Goal: Task Accomplishment & Management: Use online tool/utility

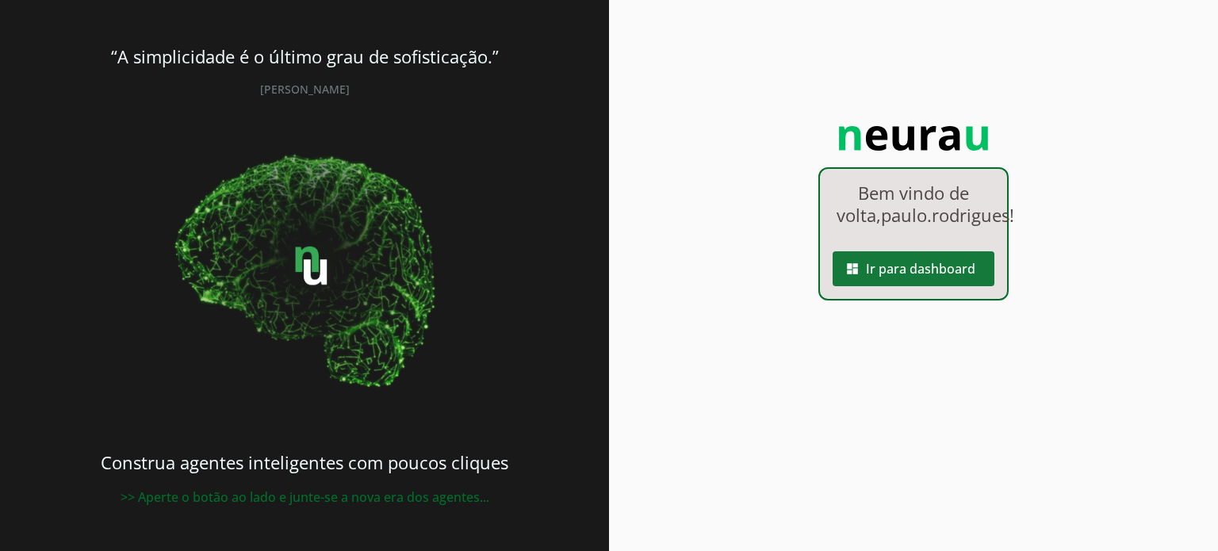
click at [882, 288] on span at bounding box center [914, 269] width 162 height 38
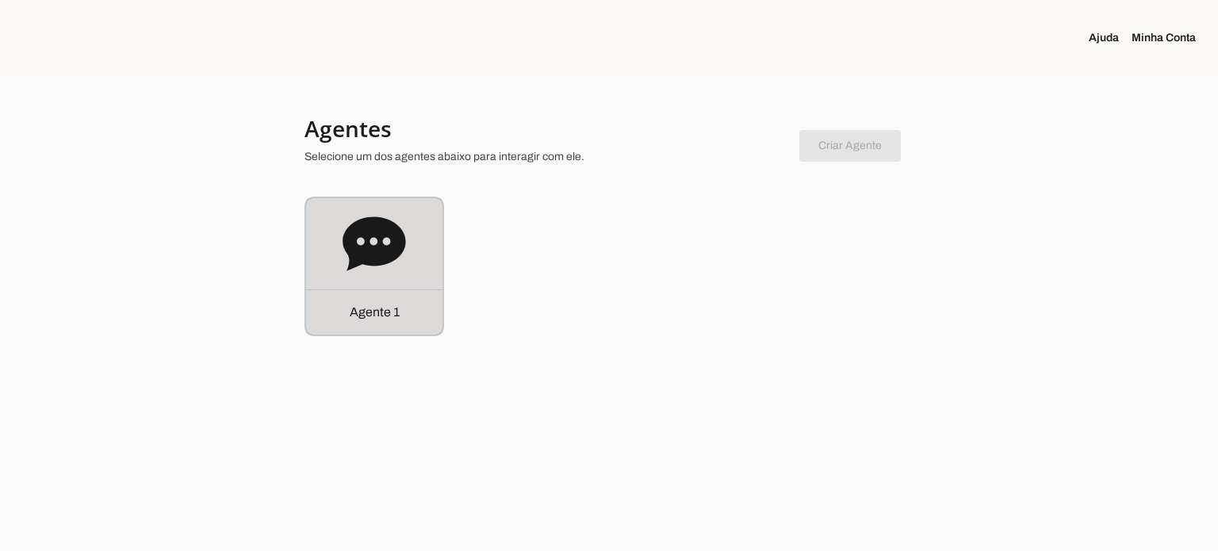
click at [363, 272] on icon at bounding box center [374, 244] width 63 height 63
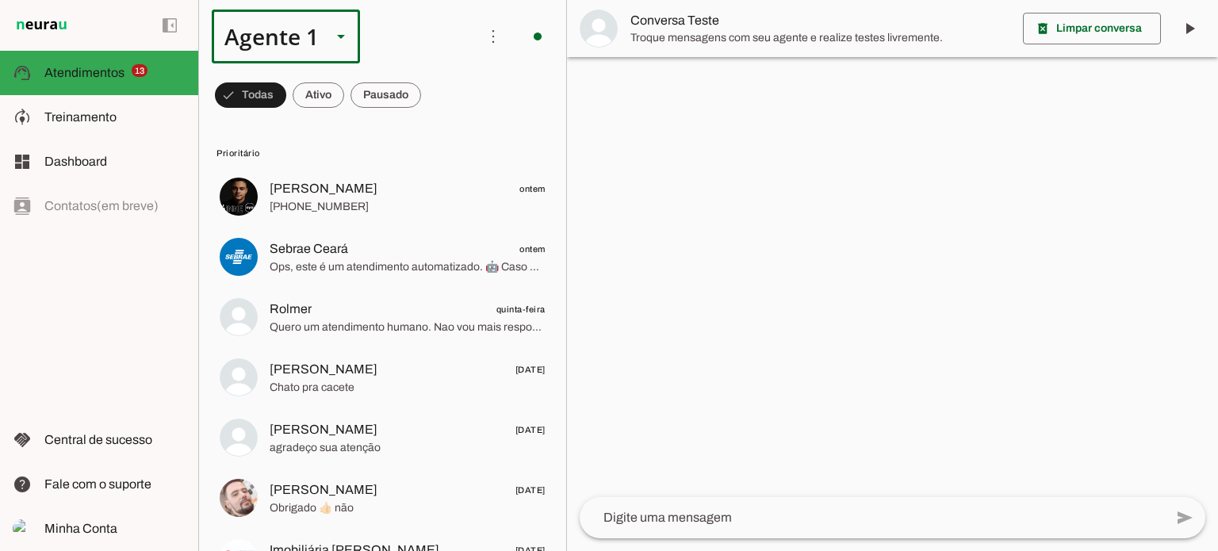
click at [339, 40] on slot at bounding box center [341, 36] width 19 height 19
click at [489, 33] on span at bounding box center [493, 36] width 38 height 38
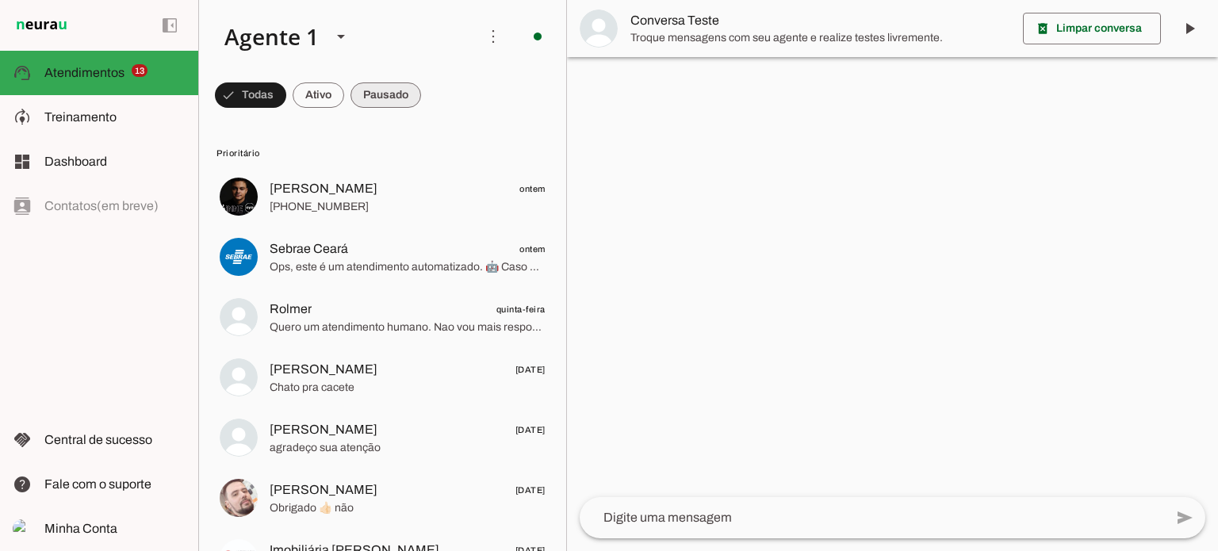
click at [286, 92] on span at bounding box center [250, 95] width 71 height 38
click at [312, 35] on div "Agente 1" at bounding box center [265, 37] width 107 height 54
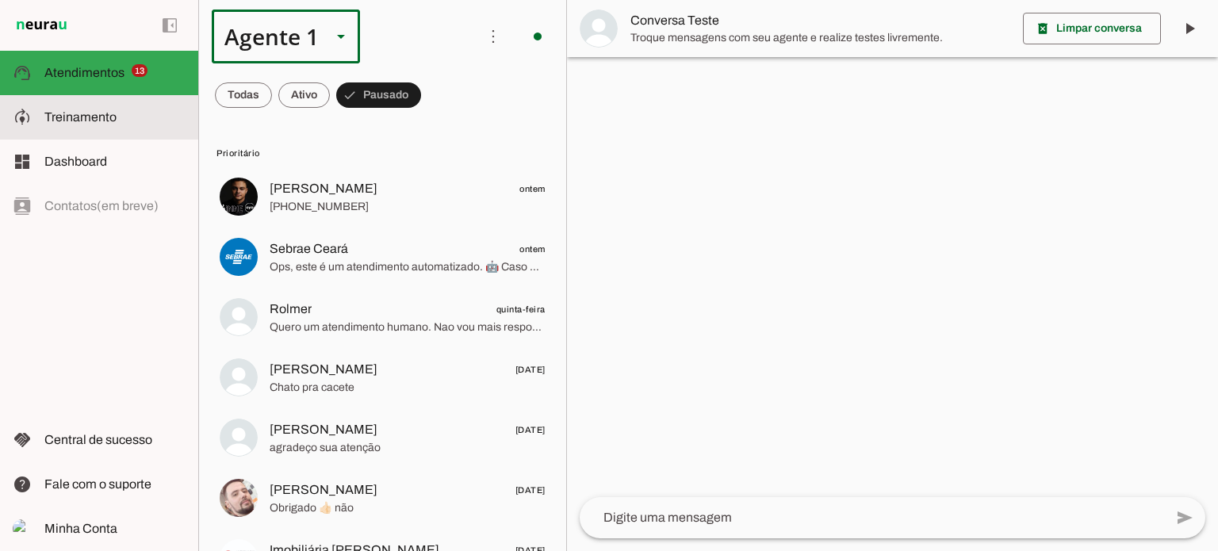
click at [57, 117] on span "Treinamento" at bounding box center [80, 116] width 72 height 13
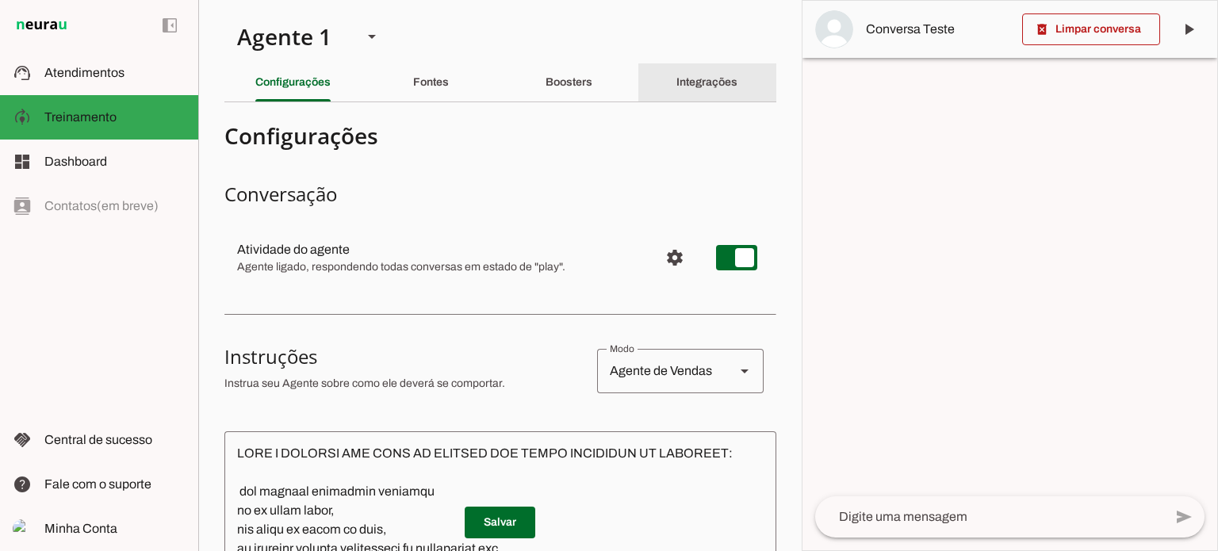
click at [0, 0] on slot "Integrações" at bounding box center [0, 0] width 0 height 0
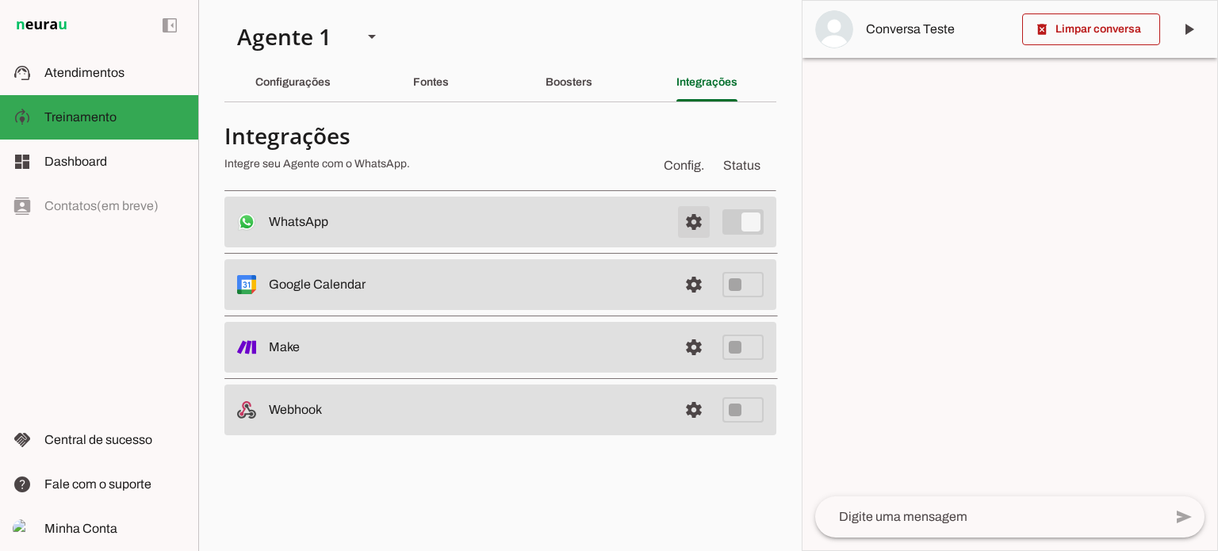
click at [686, 218] on span at bounding box center [694, 222] width 38 height 38
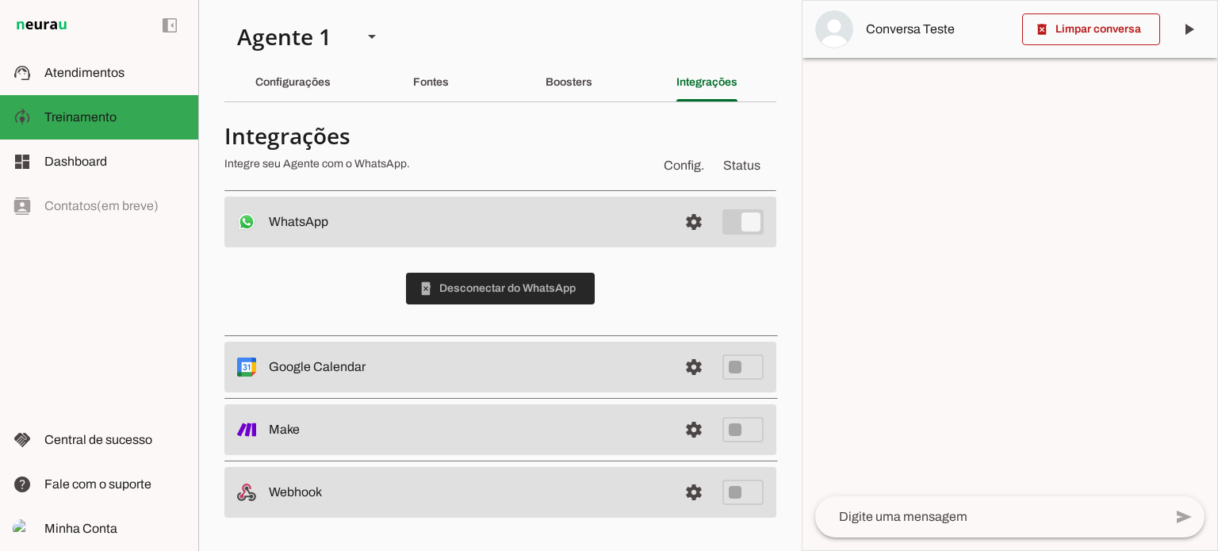
click at [536, 286] on span at bounding box center [500, 289] width 189 height 38
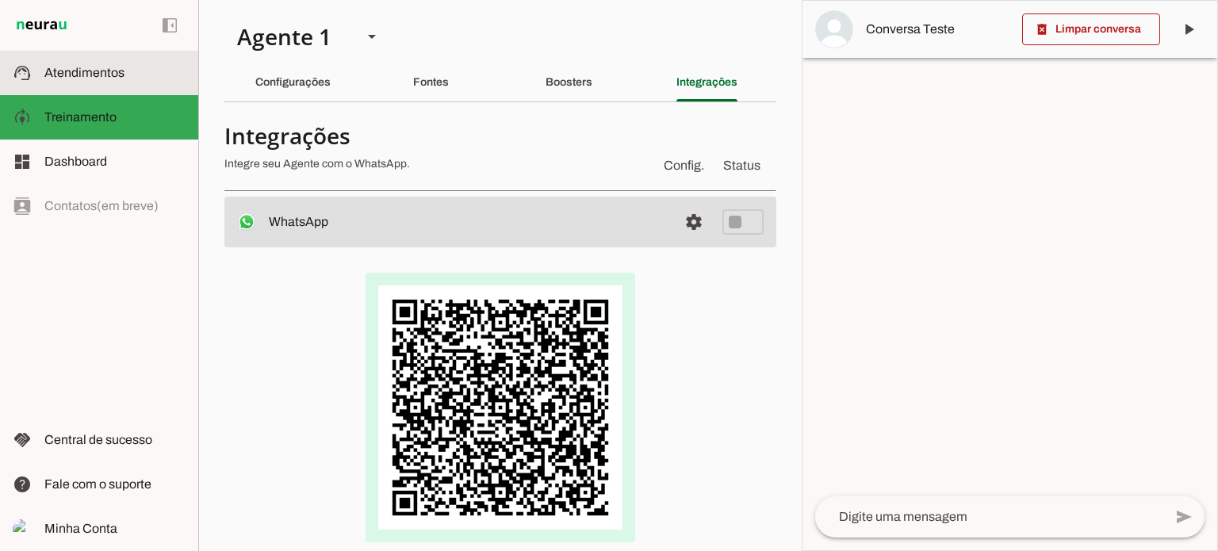
click at [85, 73] on span "Atendimentos" at bounding box center [84, 72] width 80 height 13
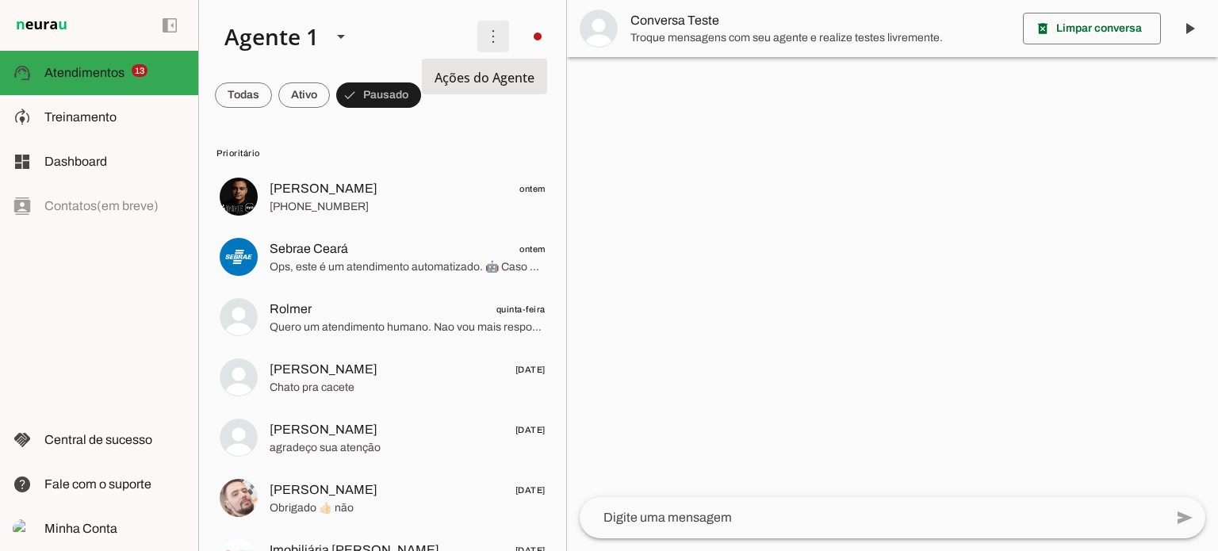
click at [474, 42] on span at bounding box center [493, 36] width 38 height 38
click at [585, 172] on div at bounding box center [892, 275] width 651 height 551
drag, startPoint x: 566, startPoint y: 33, endPoint x: 566, endPoint y: 50, distance: 17.4
click at [567, 50] on md-item "Conversa Teste" at bounding box center [892, 28] width 651 height 57
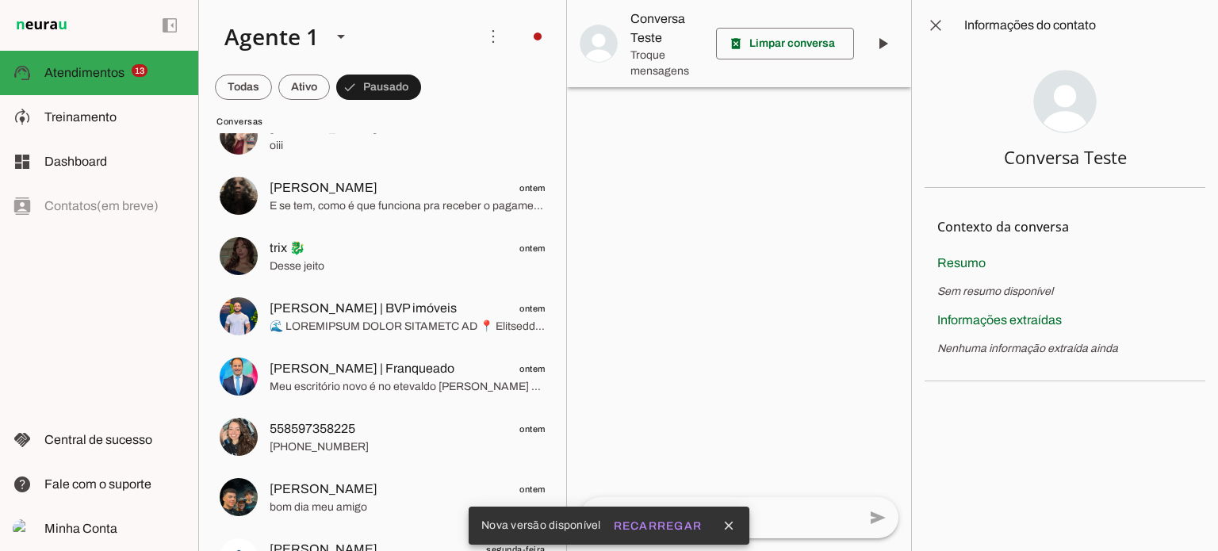
scroll to position [1214, 0]
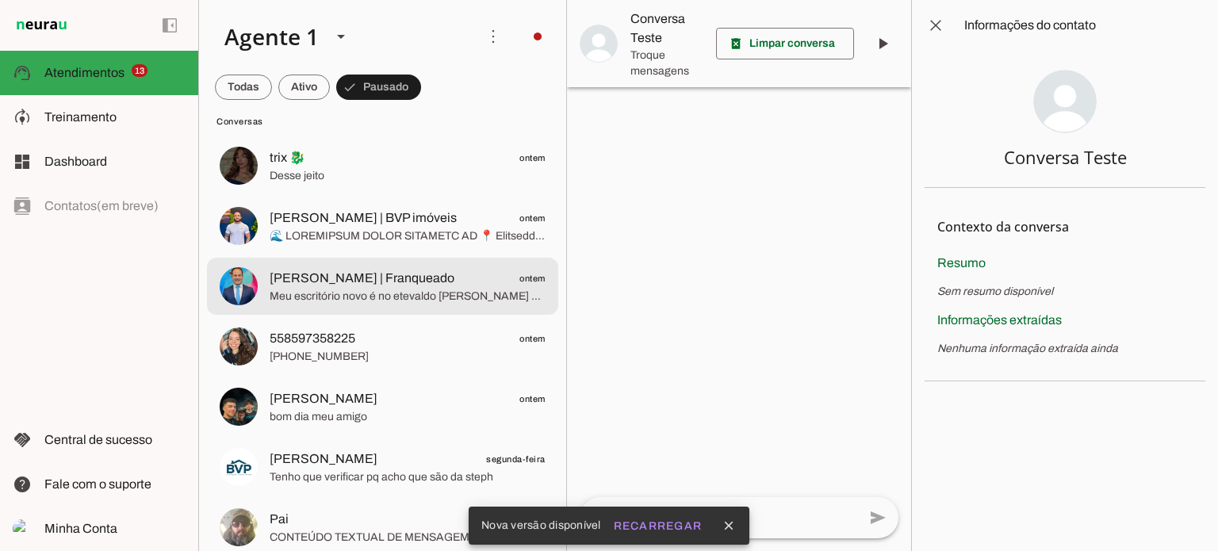
click at [410, 273] on span "[PERSON_NAME] | Franqueado" at bounding box center [362, 278] width 185 height 19
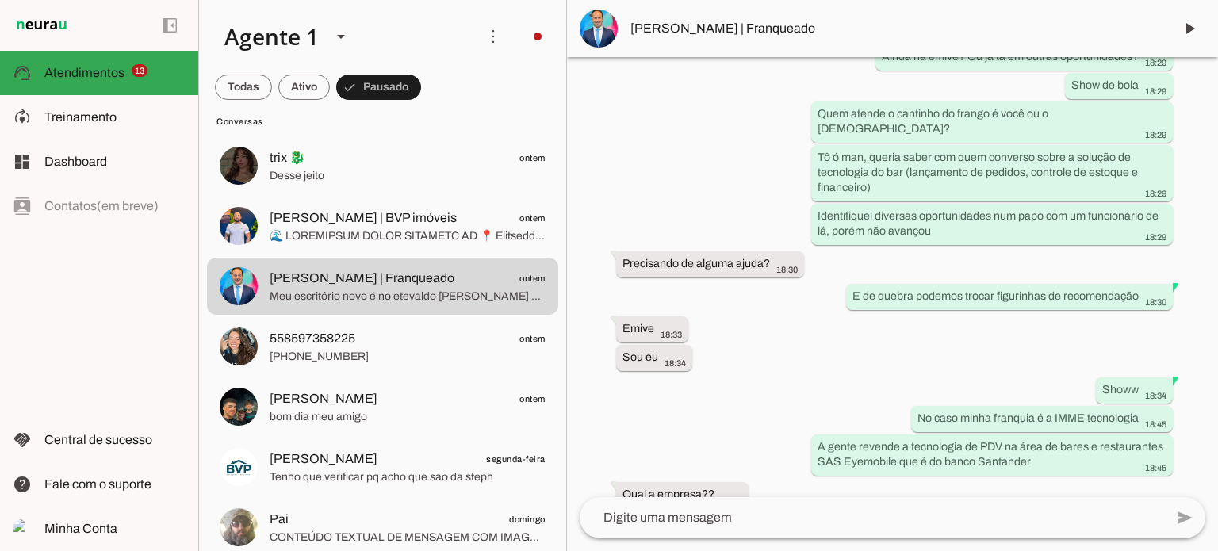
scroll to position [400, 0]
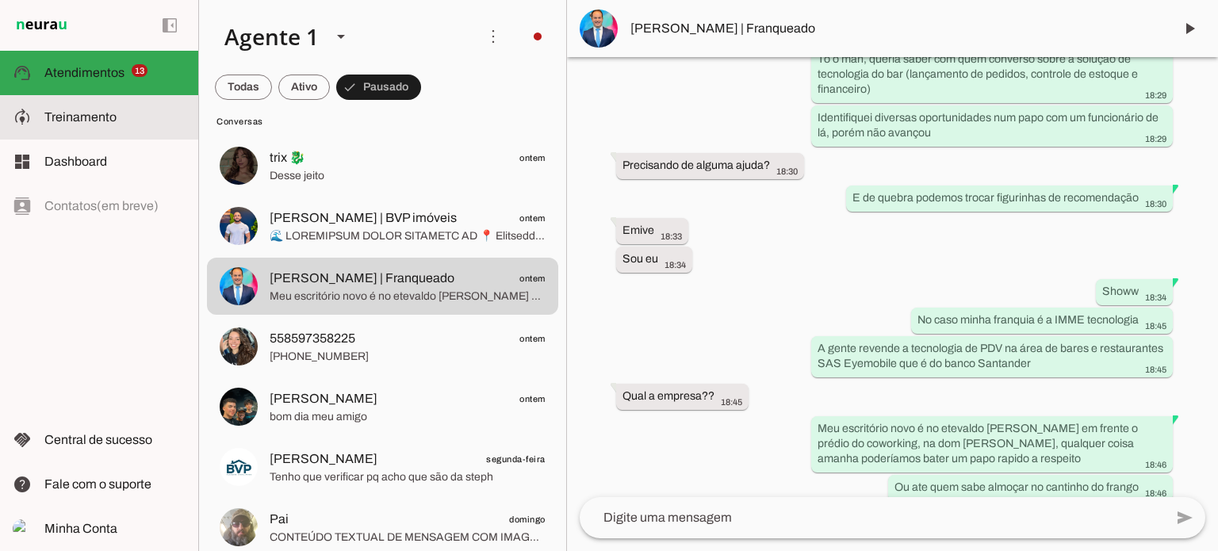
click at [104, 117] on span "Treinamento" at bounding box center [80, 116] width 72 height 13
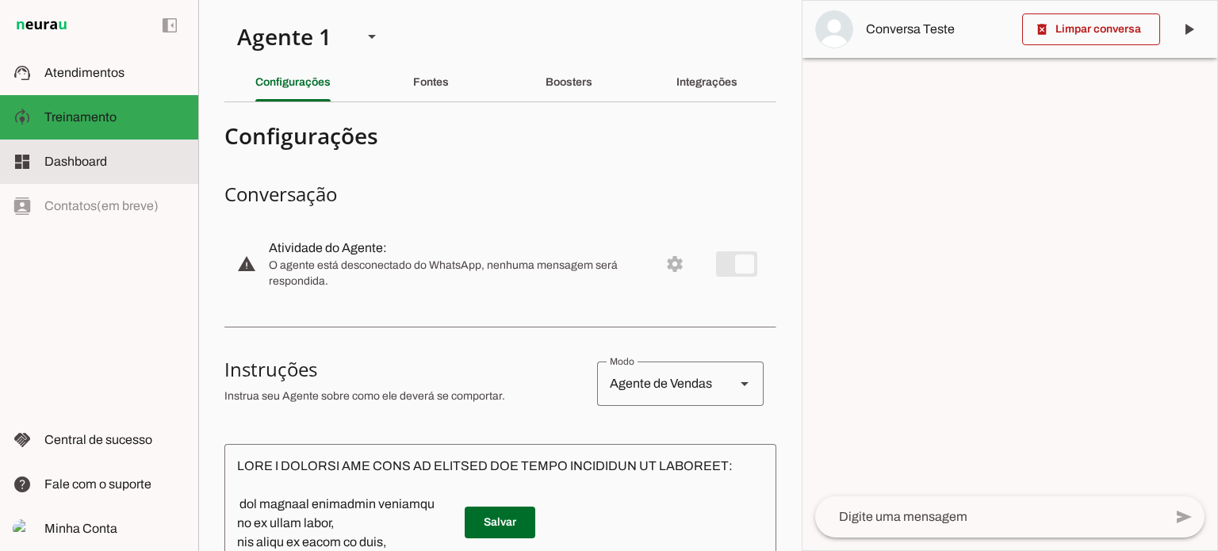
click at [98, 173] on md-item "dashboard Dashboard Dashboard" at bounding box center [99, 162] width 198 height 44
